Goal: Information Seeking & Learning: Learn about a topic

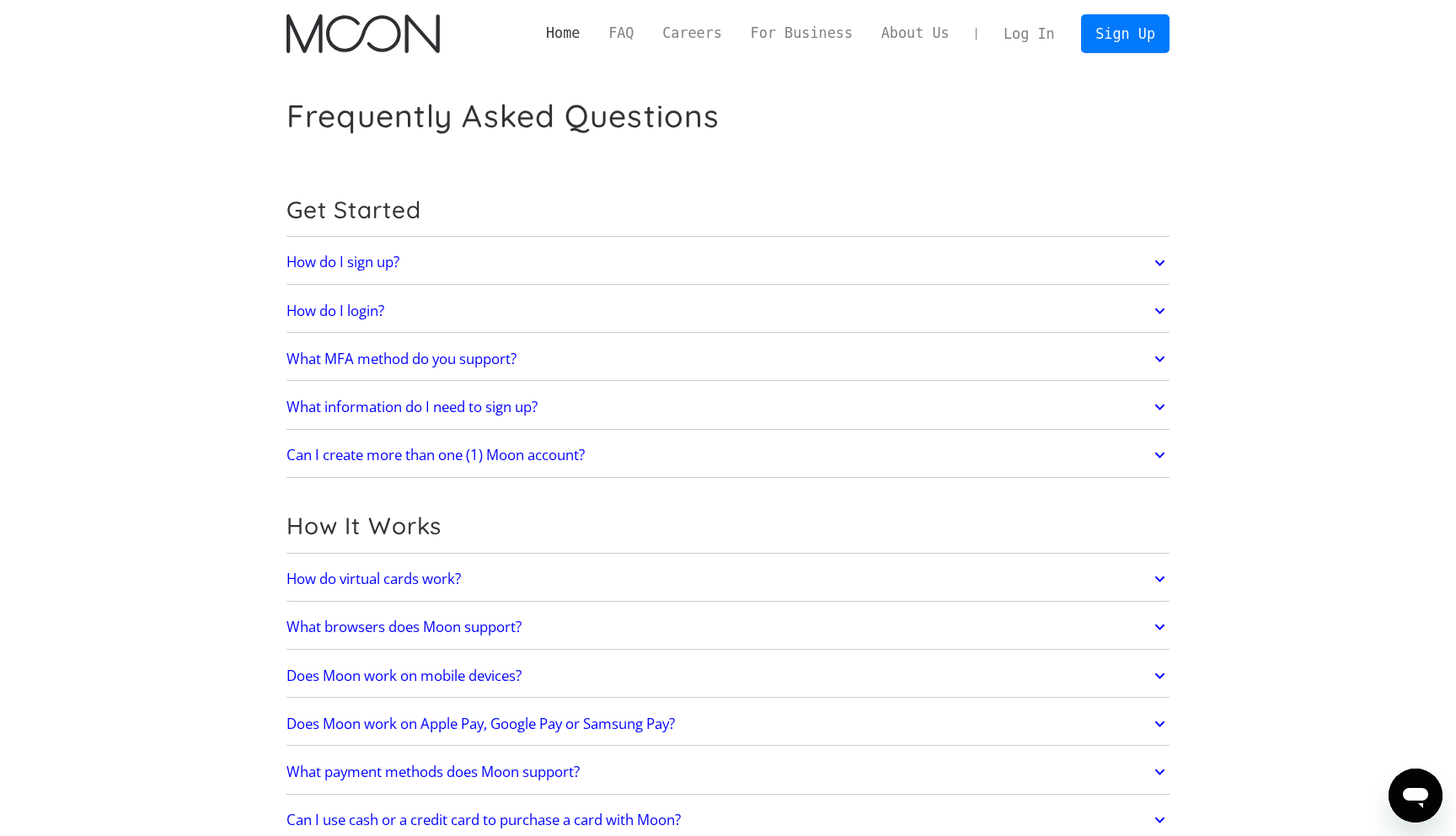
click at [565, 33] on link "Home" at bounding box center [563, 33] width 62 height 21
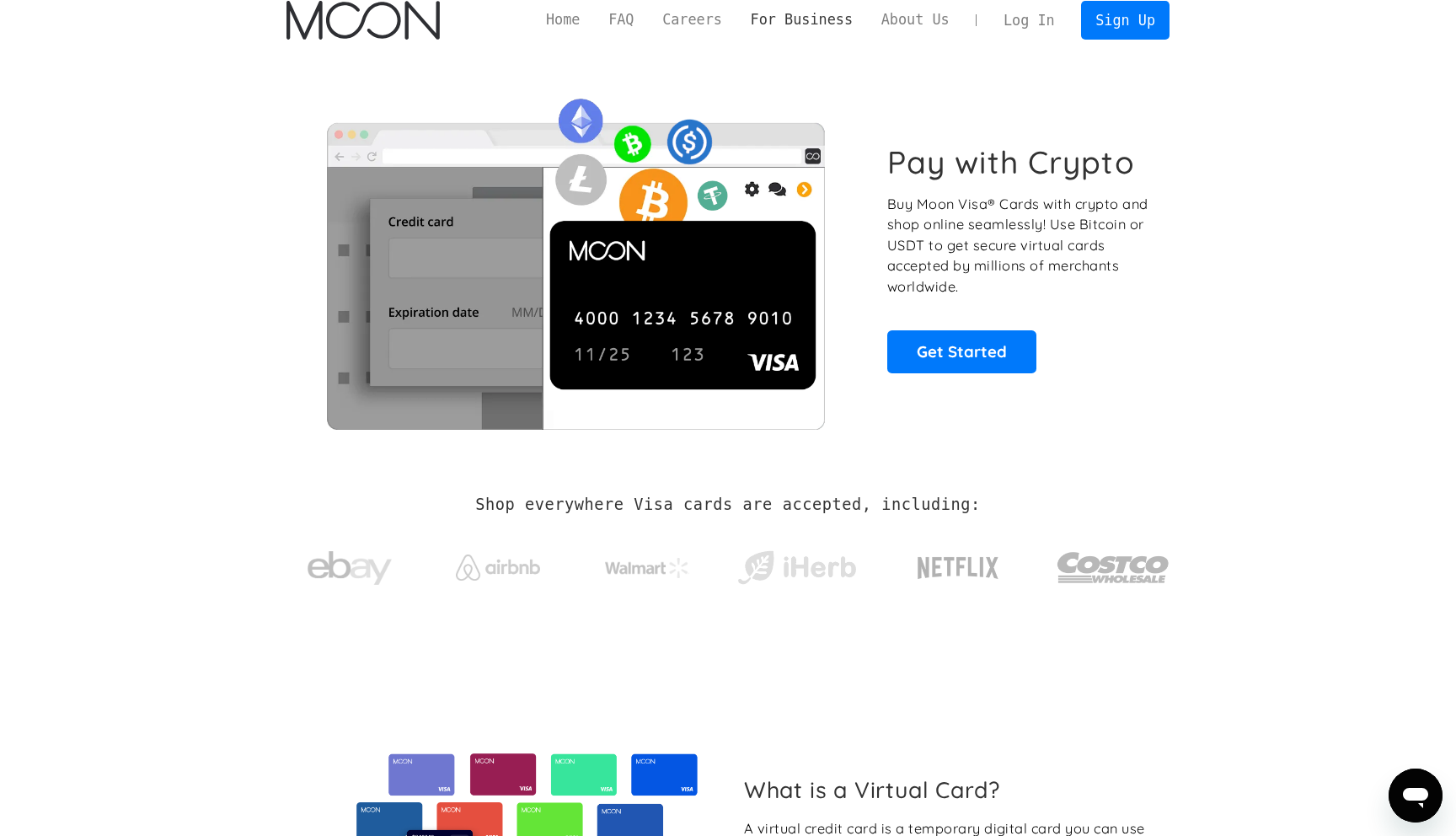
click at [814, 23] on link "For Business" at bounding box center [802, 20] width 131 height 21
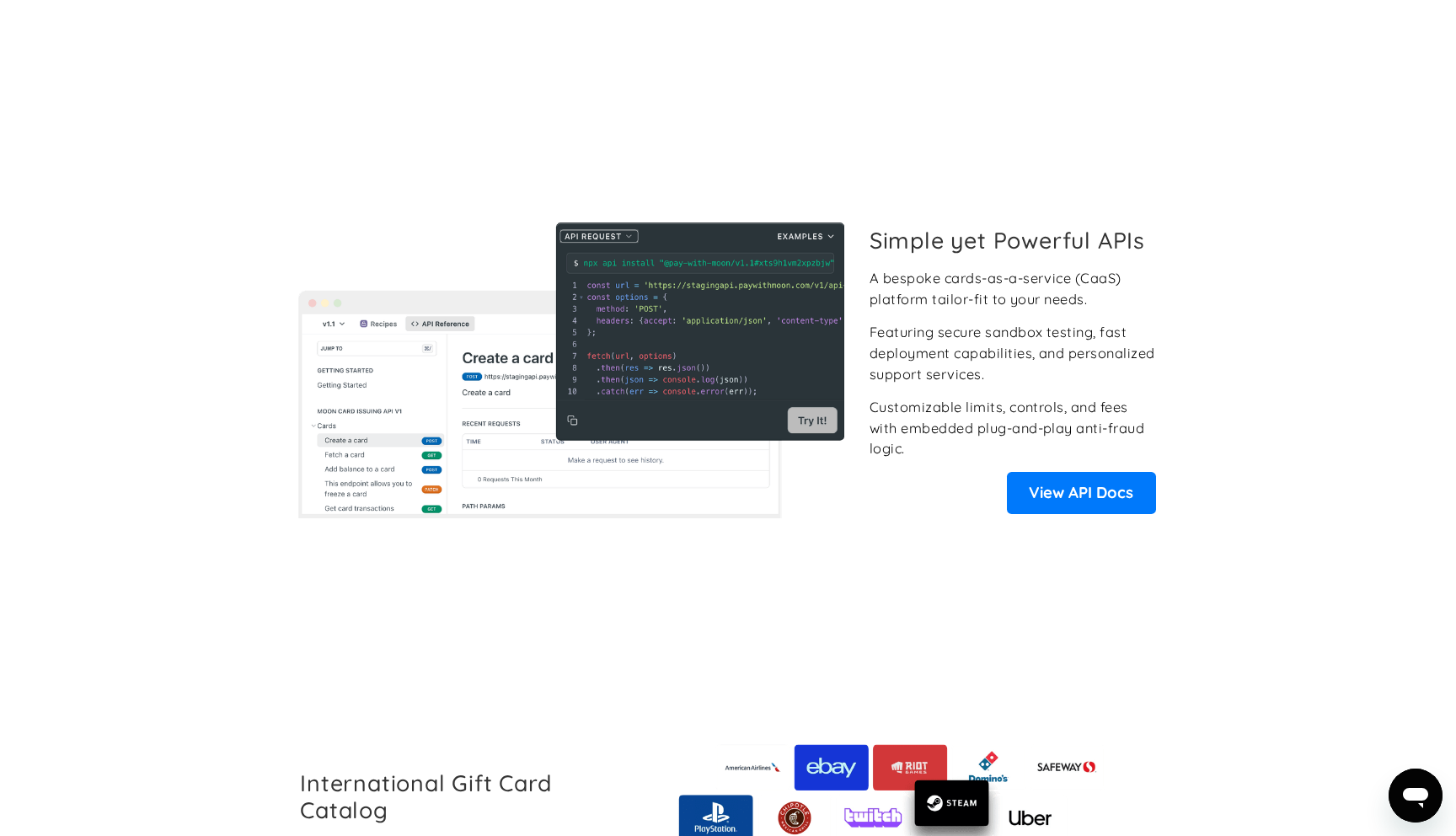
scroll to position [1711, 0]
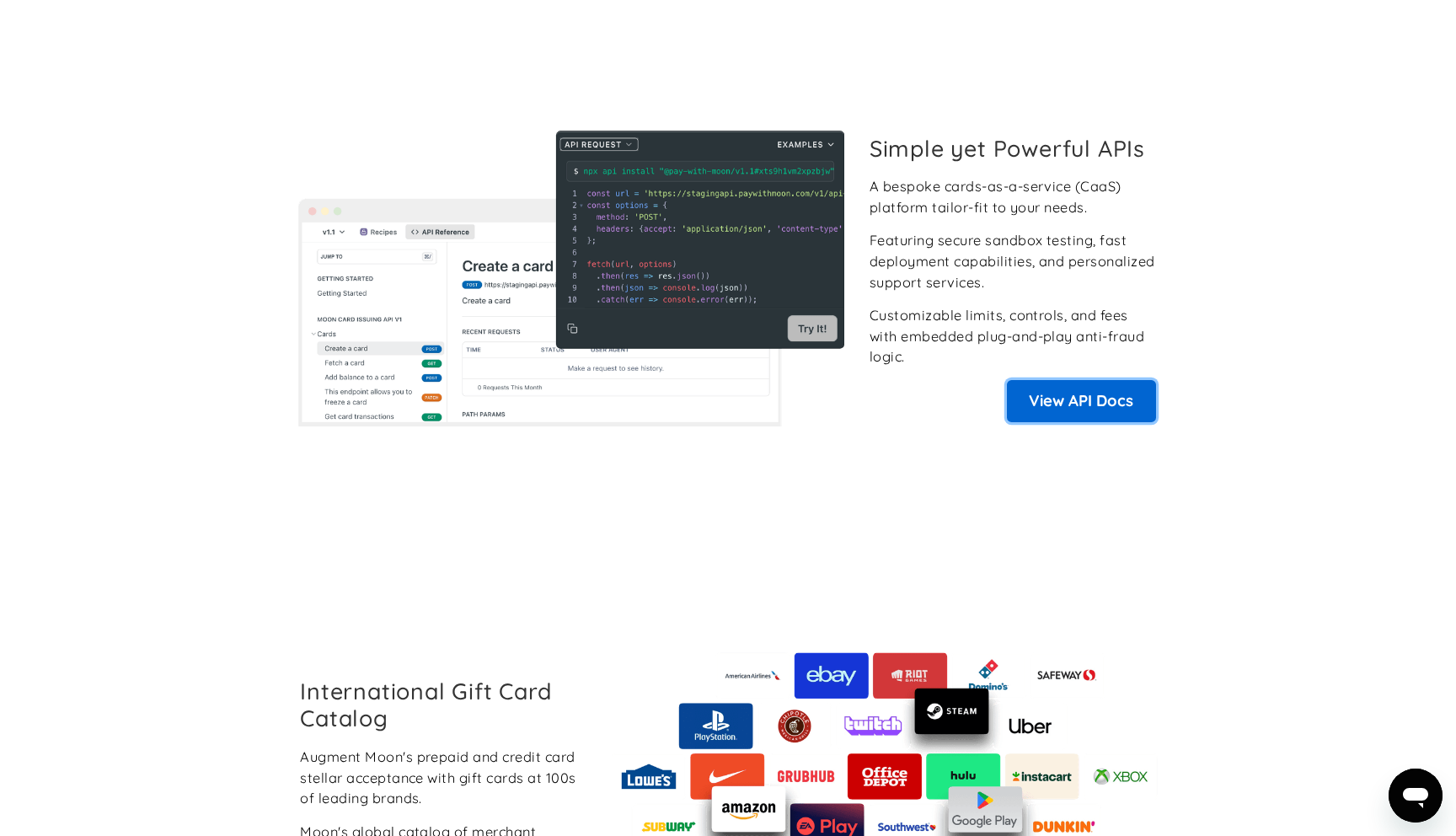
click at [1074, 400] on link "View API Docs" at bounding box center [1082, 401] width 149 height 42
